Goal: Task Accomplishment & Management: Use online tool/utility

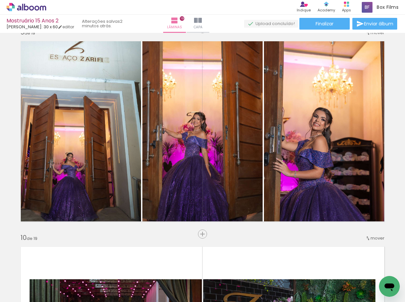
scroll to position [1625, 0]
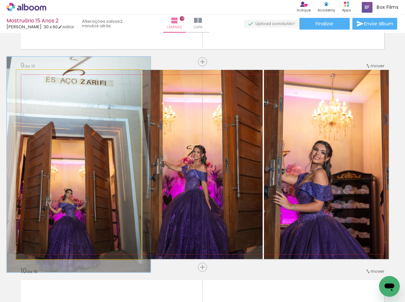
drag, startPoint x: 29, startPoint y: 77, endPoint x: 33, endPoint y: 79, distance: 3.5
click at [33, 77] on div at bounding box center [35, 77] width 6 height 6
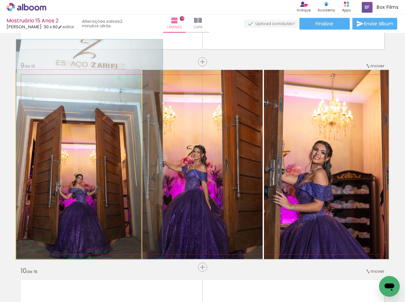
drag, startPoint x: 84, startPoint y: 167, endPoint x: 100, endPoint y: 137, distance: 33.6
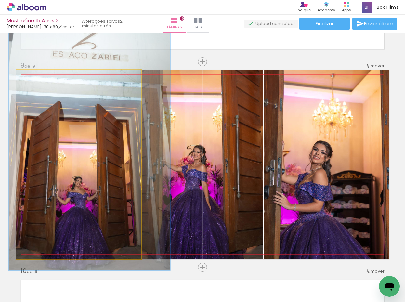
drag, startPoint x: 32, startPoint y: 77, endPoint x: 35, endPoint y: 76, distance: 3.6
click at [36, 76] on div at bounding box center [39, 77] width 6 height 6
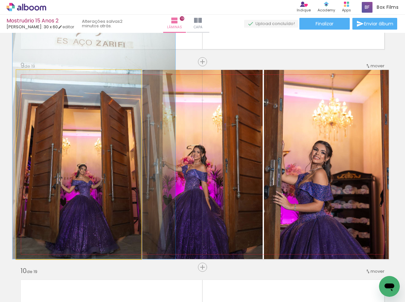
drag, startPoint x: 81, startPoint y: 150, endPoint x: 85, endPoint y: 124, distance: 26.7
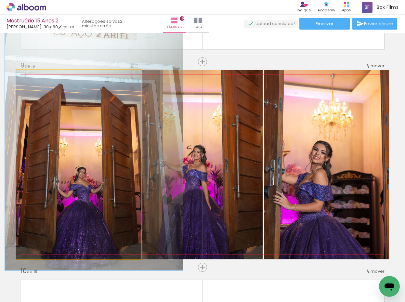
drag, startPoint x: 41, startPoint y: 79, endPoint x: 44, endPoint y: 78, distance: 3.3
type paper-slider "141"
click at [44, 78] on div at bounding box center [42, 77] width 10 height 10
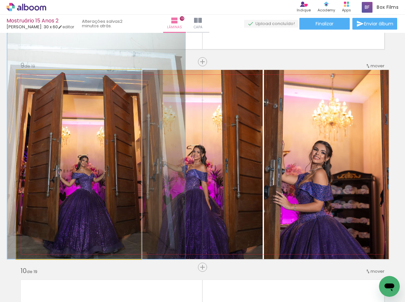
drag, startPoint x: 83, startPoint y: 134, endPoint x: 84, endPoint y: 118, distance: 16.6
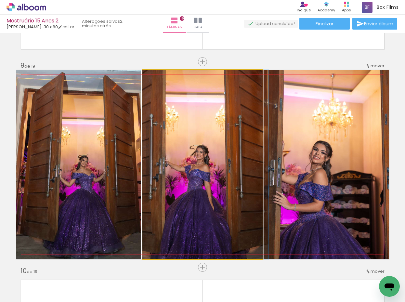
drag, startPoint x: 183, startPoint y: 177, endPoint x: 191, endPoint y: 158, distance: 21.3
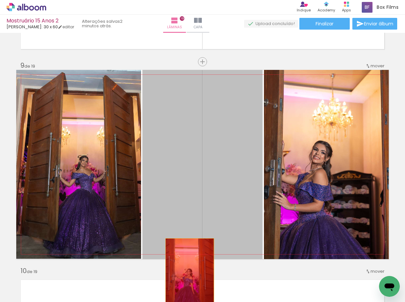
drag, startPoint x: 189, startPoint y: 225, endPoint x: 187, endPoint y: 278, distance: 53.4
click at [187, 278] on quentale-workspace at bounding box center [202, 151] width 405 height 302
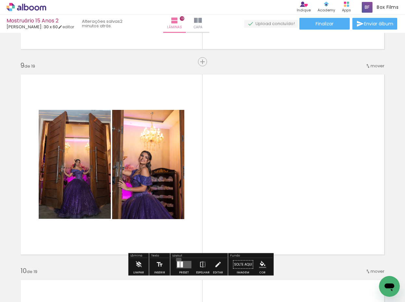
click at [177, 259] on div at bounding box center [184, 264] width 18 height 13
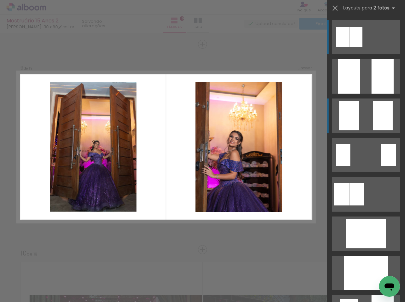
scroll to position [1643, 0]
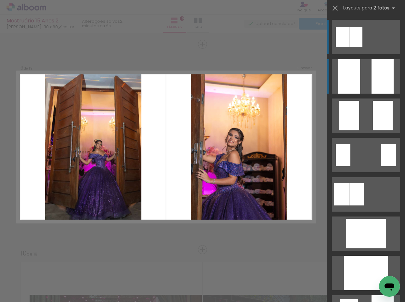
click at [372, 83] on div at bounding box center [383, 76] width 22 height 34
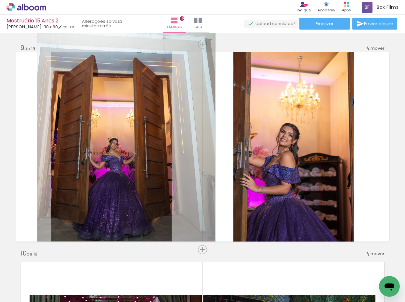
drag, startPoint x: 145, startPoint y: 141, endPoint x: 141, endPoint y: 136, distance: 6.9
click at [141, 136] on quentale-photo at bounding box center [111, 146] width 120 height 189
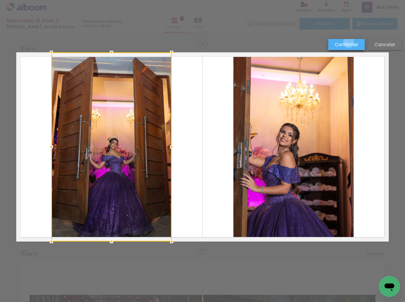
click at [0, 0] on slot "Confirmar" at bounding box center [0, 0] width 0 height 0
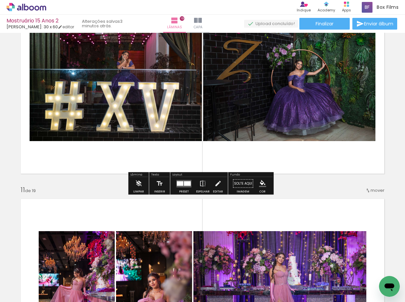
scroll to position [1903, 0]
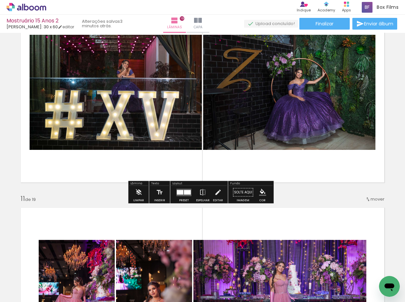
click at [186, 191] on div at bounding box center [187, 192] width 7 height 5
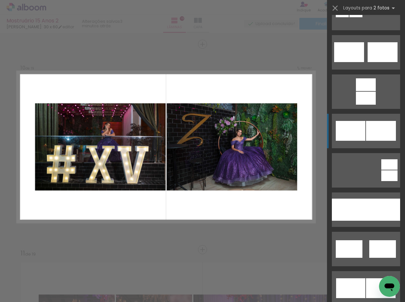
scroll to position [423, 0]
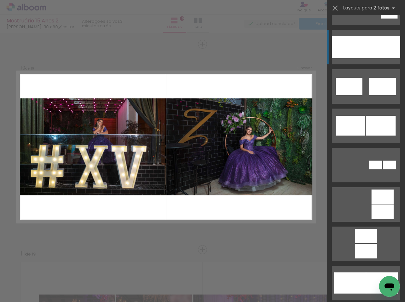
click at [369, 52] on div at bounding box center [383, 47] width 34 height 22
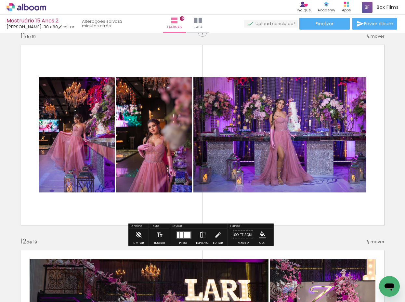
scroll to position [2076, 0]
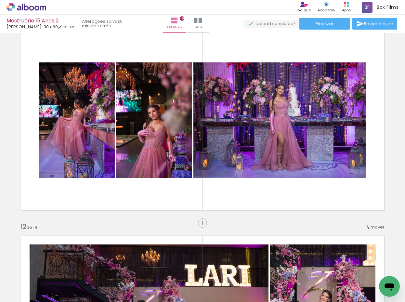
scroll to position [0, 705]
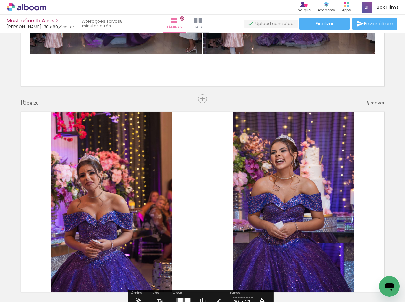
scroll to position [2875, 0]
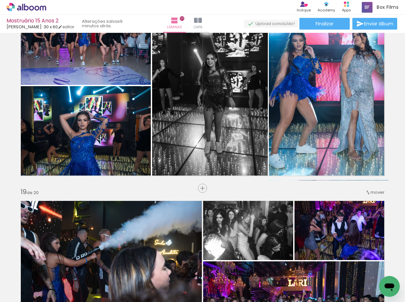
scroll to position [3460, 0]
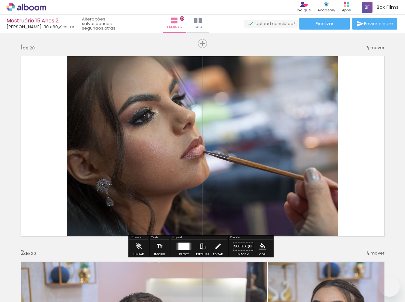
click at [230, 166] on quentale-photo at bounding box center [202, 146] width 271 height 189
click at [0, 0] on div at bounding box center [0, 0] width 0 height 0
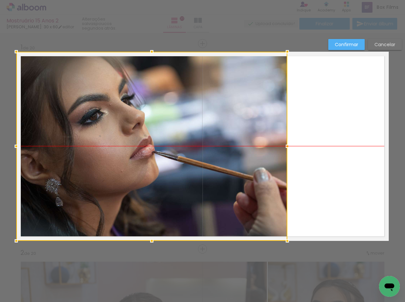
scroll to position [0, 3254]
drag, startPoint x: 214, startPoint y: 167, endPoint x: 97, endPoint y: 167, distance: 116.4
click at [97, 167] on div at bounding box center [151, 146] width 271 height 189
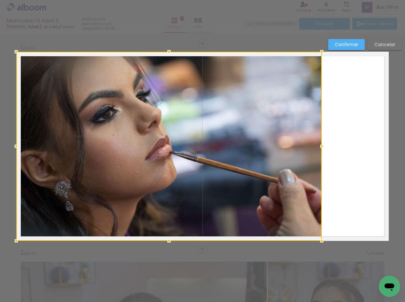
drag, startPoint x: 283, startPoint y: 147, endPoint x: 359, endPoint y: 145, distance: 76.4
click at [405, 144] on html "link( href="../../bower_components/polymer/polymer.html" rel="import" ) picture…" at bounding box center [202, 151] width 405 height 302
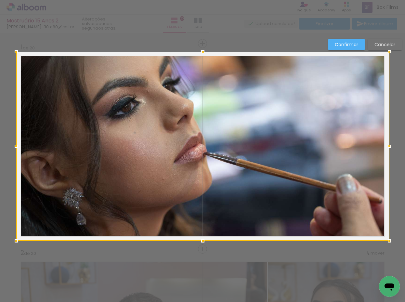
drag, startPoint x: 320, startPoint y: 147, endPoint x: 342, endPoint y: 149, distance: 21.9
click at [342, 149] on div at bounding box center [202, 146] width 373 height 189
click at [0, 0] on slot "Confirmar" at bounding box center [0, 0] width 0 height 0
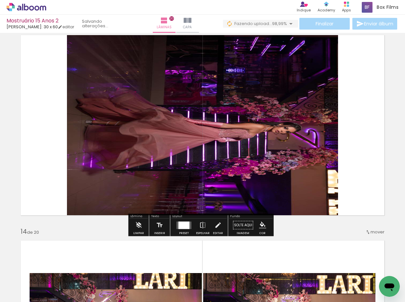
scroll to position [2503, 0]
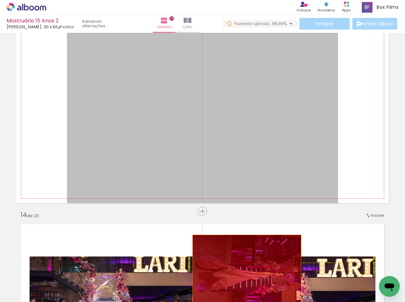
drag, startPoint x: 249, startPoint y: 147, endPoint x: 251, endPoint y: 283, distance: 136.2
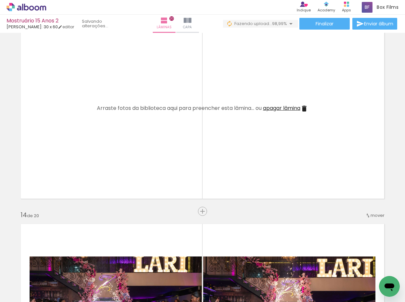
scroll to position [0, 1326]
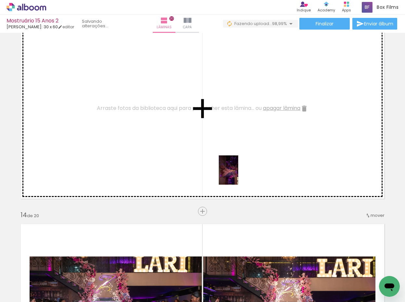
drag, startPoint x: 248, startPoint y: 222, endPoint x: 238, endPoint y: 175, distance: 48.5
click at [238, 175] on quentale-workspace at bounding box center [202, 151] width 405 height 302
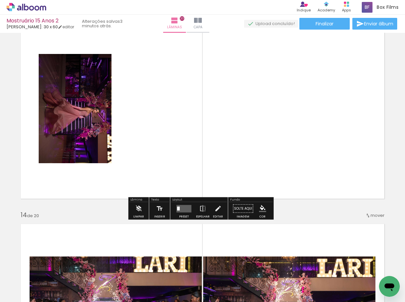
click at [188, 209] on quentale-layouter at bounding box center [183, 208] width 15 height 7
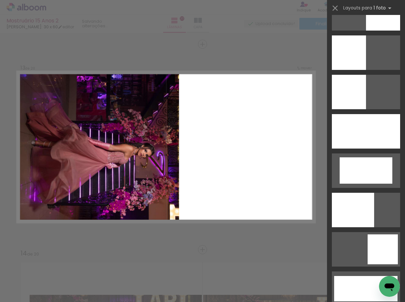
scroll to position [1463, 0]
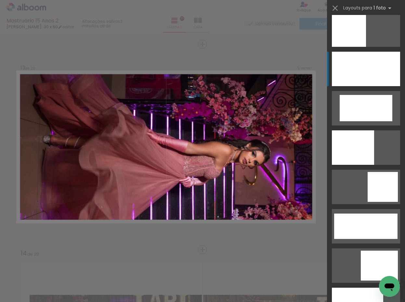
click at [368, 76] on div at bounding box center [366, 69] width 68 height 34
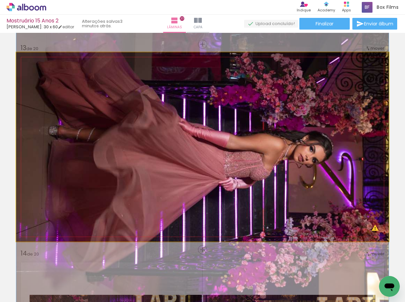
drag, startPoint x: 332, startPoint y: 159, endPoint x: 333, endPoint y: 152, distance: 6.6
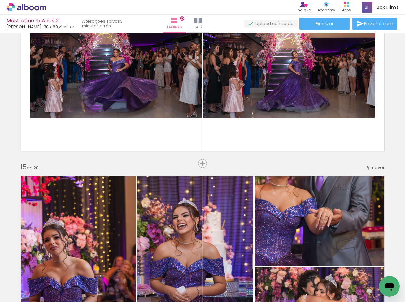
scroll to position [2757, 0]
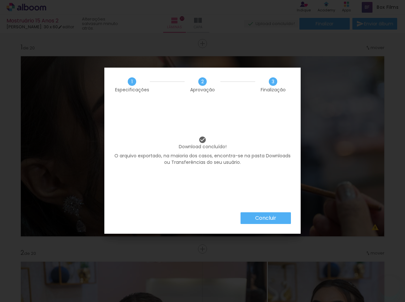
click at [0, 0] on slot "Concluir" at bounding box center [0, 0] width 0 height 0
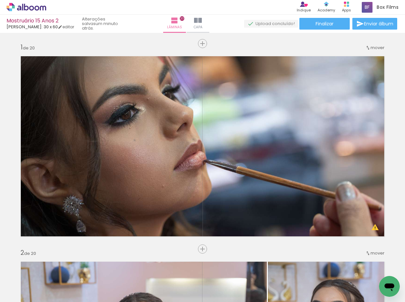
scroll to position [2670, 0]
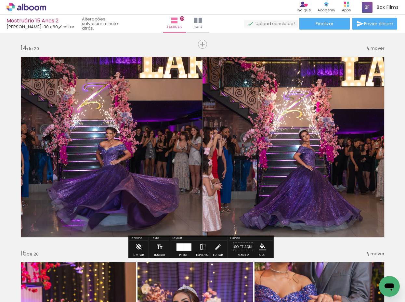
click at [186, 246] on div at bounding box center [187, 246] width 7 height 7
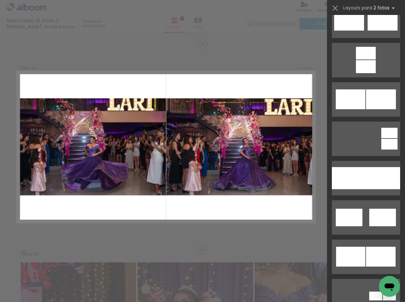
scroll to position [293, 0]
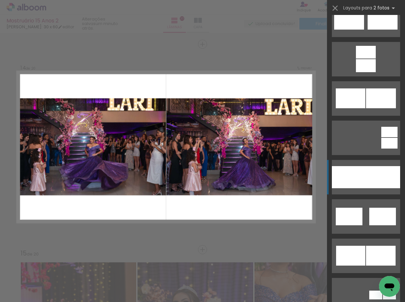
click at [366, 179] on div at bounding box center [383, 177] width 34 height 22
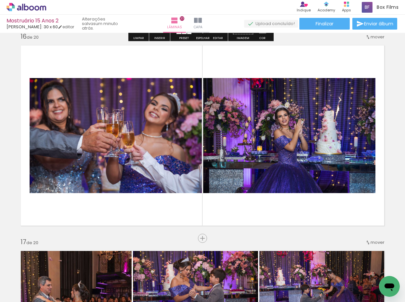
scroll to position [3092, 0]
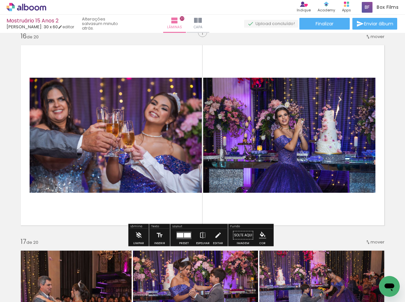
click at [178, 234] on div at bounding box center [180, 235] width 7 height 5
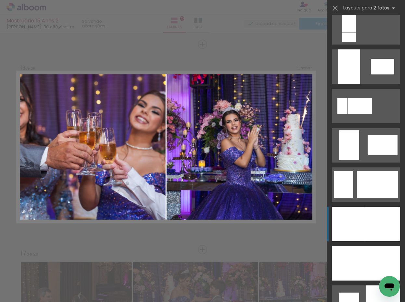
scroll to position [1495, 0]
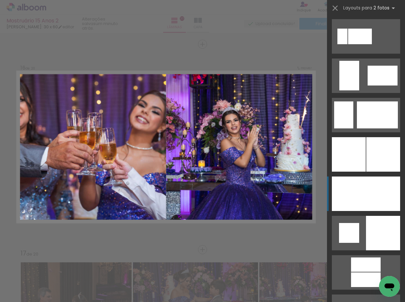
click at [363, 186] on div at bounding box center [349, 193] width 34 height 34
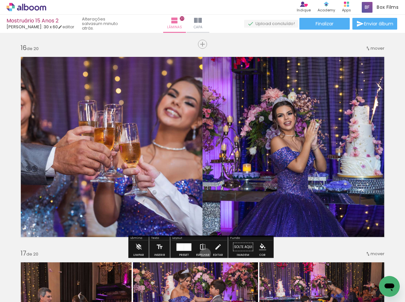
click at [204, 254] on div "Espelhar" at bounding box center [203, 255] width 14 height 3
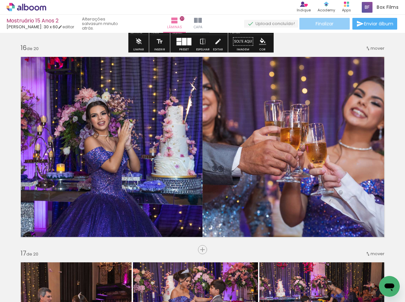
click at [323, 26] on span "Finalizar" at bounding box center [325, 23] width 18 height 5
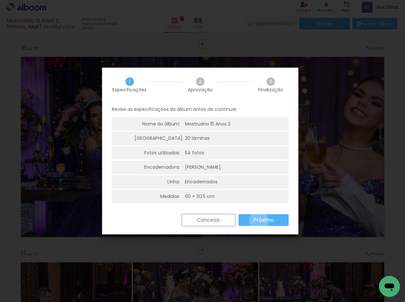
click at [0, 0] on slot "Próximo" at bounding box center [0, 0] width 0 height 0
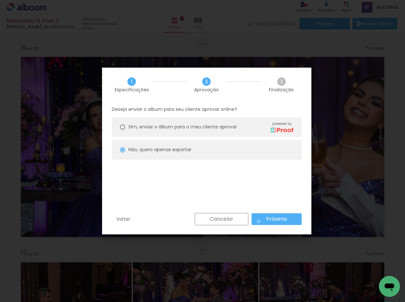
click at [259, 221] on paper-button "Próximo" at bounding box center [277, 219] width 50 height 12
type input "Baixa"
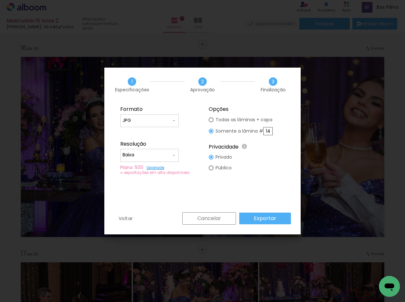
click at [273, 132] on input "14" at bounding box center [267, 131] width 9 height 8
type paper-radio-button "on"
type input "16"
click at [0, 0] on slot "Exportar" at bounding box center [0, 0] width 0 height 0
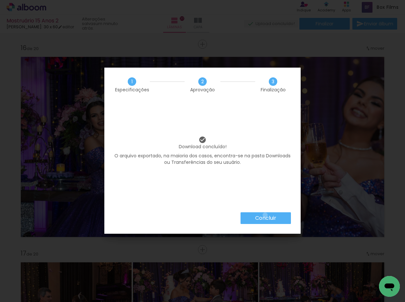
click at [0, 0] on slot "Concluir" at bounding box center [0, 0] width 0 height 0
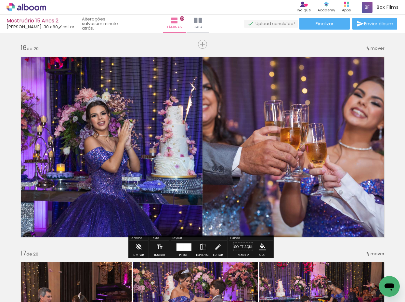
click at [180, 248] on div at bounding box center [179, 246] width 7 height 7
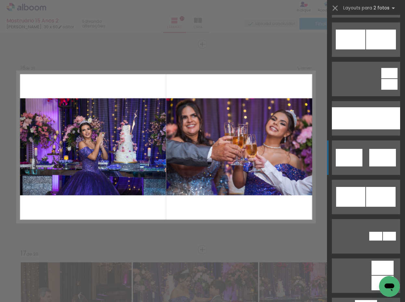
scroll to position [319, 0]
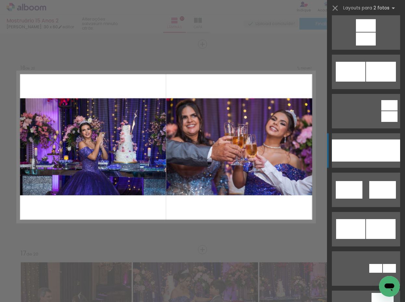
click at [367, 145] on div at bounding box center [383, 150] width 34 height 22
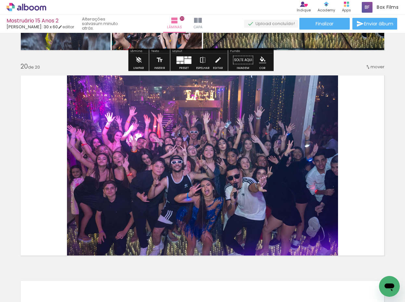
scroll to position [3893, 0]
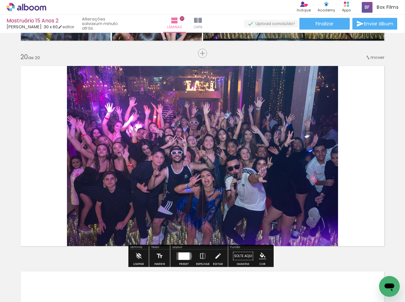
click at [187, 256] on div at bounding box center [183, 255] width 11 height 7
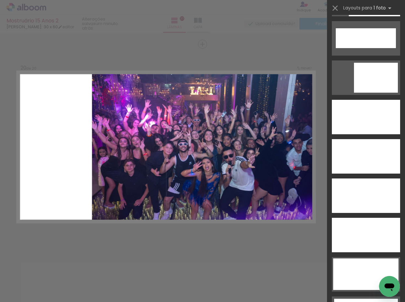
scroll to position [1808, 0]
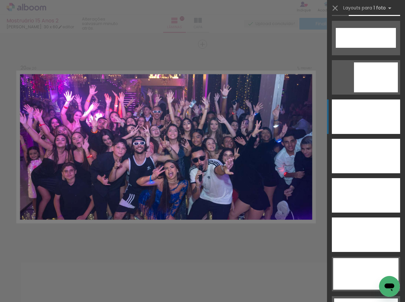
click at [364, 118] on div at bounding box center [366, 116] width 68 height 34
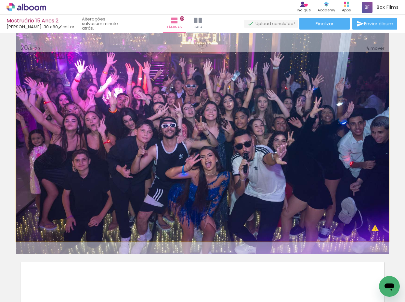
drag, startPoint x: 354, startPoint y: 111, endPoint x: 335, endPoint y: 88, distance: 29.3
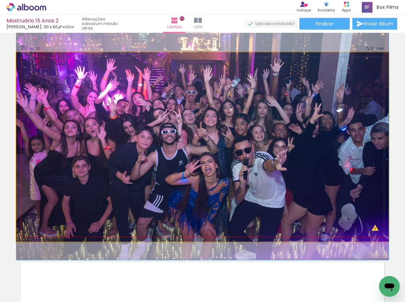
drag, startPoint x: 333, startPoint y: 111, endPoint x: 327, endPoint y: 123, distance: 13.2
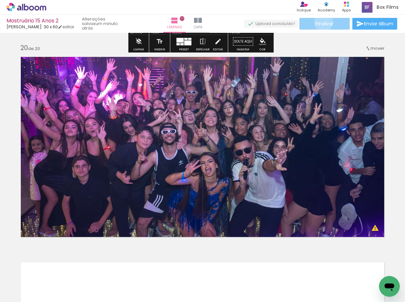
click at [321, 22] on span "Finalizar" at bounding box center [325, 23] width 18 height 5
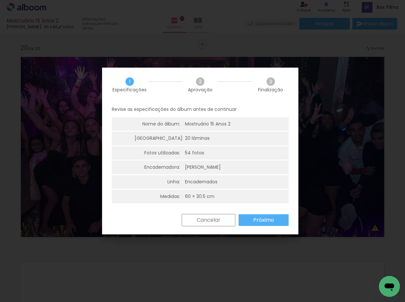
click at [0, 0] on slot "Próximo" at bounding box center [0, 0] width 0 height 0
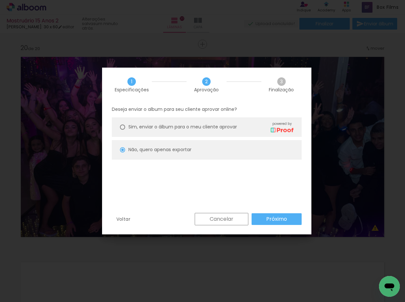
click at [266, 216] on paper-button "Próximo" at bounding box center [277, 219] width 50 height 12
type input "Baixa"
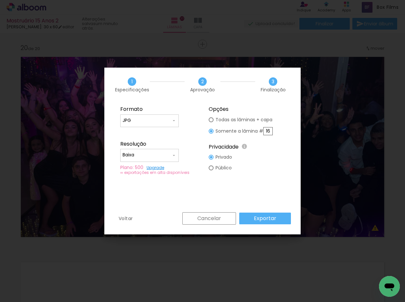
click at [270, 132] on input "16" at bounding box center [267, 131] width 9 height 8
click at [272, 132] on input "10" at bounding box center [267, 131] width 9 height 8
type input "1"
type input "20"
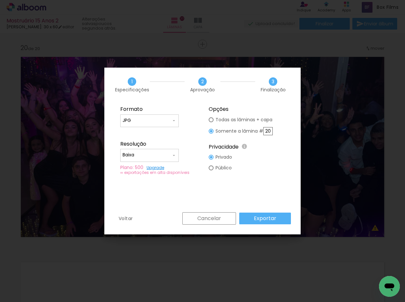
click at [0, 0] on slot "Exportar" at bounding box center [0, 0] width 0 height 0
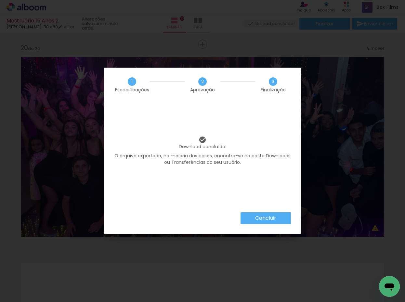
click at [264, 213] on paper-button "Concluir" at bounding box center [266, 218] width 50 height 12
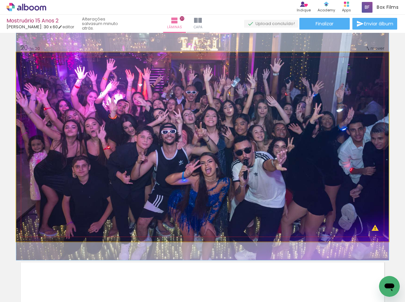
click at [224, 173] on quentale-photo at bounding box center [202, 146] width 372 height 189
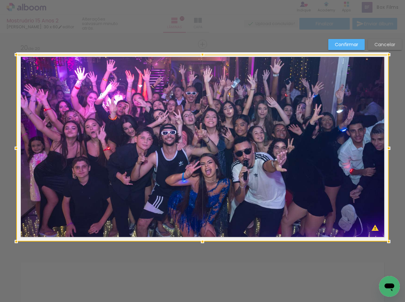
drag, startPoint x: 202, startPoint y: 50, endPoint x: 200, endPoint y: 56, distance: 6.4
click at [200, 56] on div at bounding box center [202, 54] width 13 height 13
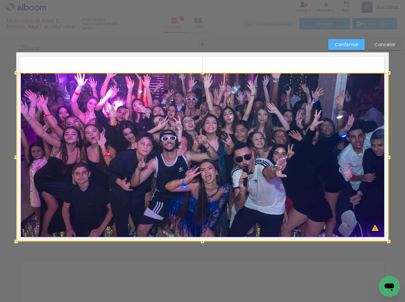
drag, startPoint x: 200, startPoint y: 54, endPoint x: 198, endPoint y: 65, distance: 11.2
click at [198, 66] on div at bounding box center [202, 72] width 13 height 13
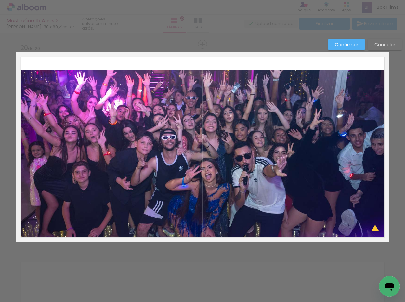
click at [31, 153] on quentale-photo at bounding box center [202, 156] width 372 height 172
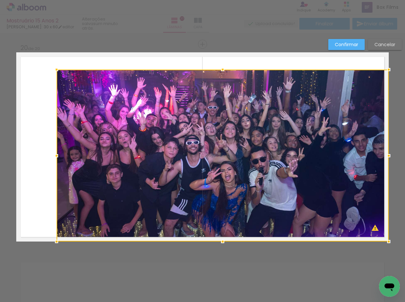
drag, startPoint x: 16, startPoint y: 155, endPoint x: 83, endPoint y: 141, distance: 68.8
click at [57, 156] on div at bounding box center [56, 155] width 13 height 13
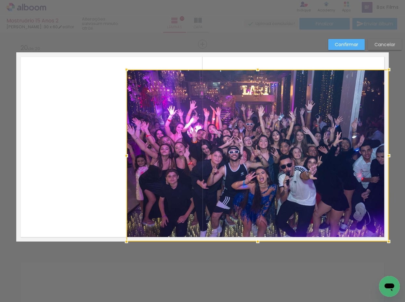
drag, startPoint x: 59, startPoint y: 157, endPoint x: 125, endPoint y: 150, distance: 66.7
click at [125, 150] on div at bounding box center [126, 155] width 13 height 13
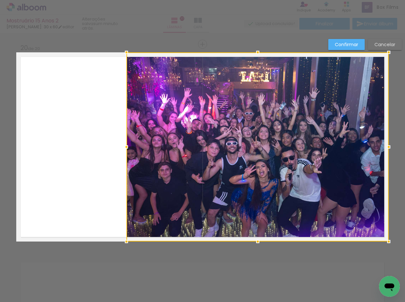
drag, startPoint x: 255, startPoint y: 70, endPoint x: 258, endPoint y: 31, distance: 38.4
click at [0, 0] on div "Mostruário 15 Anos 2 Luiz Fotógrafo: 30 x 60 editar um minuto atrás. Lâminas 20…" at bounding box center [0, 0] width 0 height 0
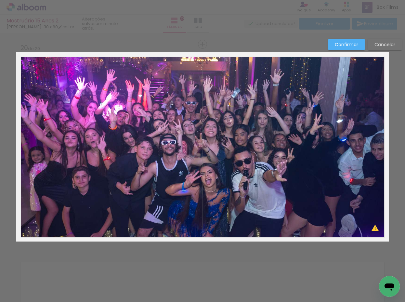
click at [0, 0] on slot "Cancelar" at bounding box center [0, 0] width 0 height 0
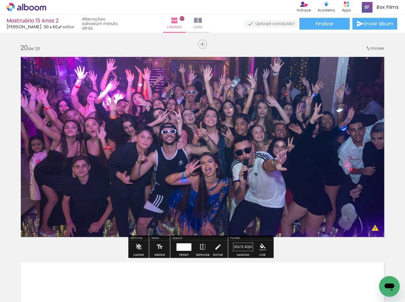
click at [179, 247] on div at bounding box center [183, 246] width 15 height 7
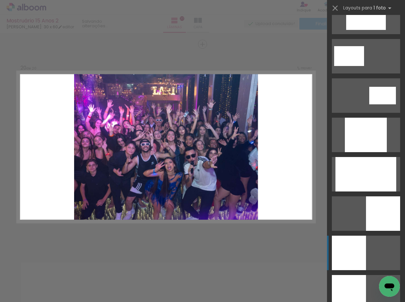
scroll to position [295, 0]
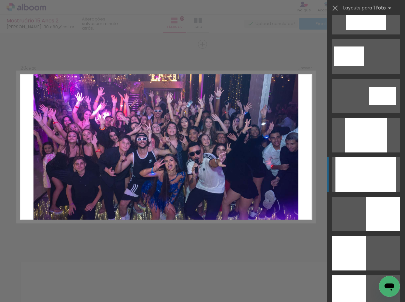
click at [369, 163] on div at bounding box center [365, 174] width 61 height 34
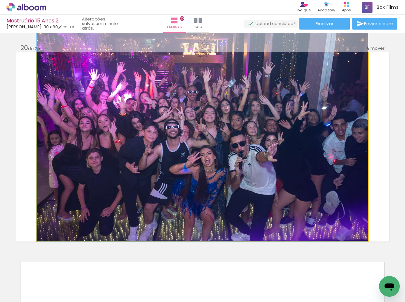
drag, startPoint x: 285, startPoint y: 161, endPoint x: 286, endPoint y: 132, distance: 29.6
drag, startPoint x: 285, startPoint y: 155, endPoint x: 285, endPoint y: 142, distance: 13.0
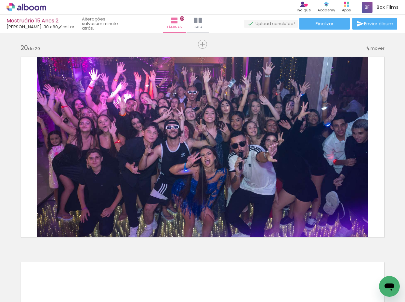
scroll to position [0, 2172]
